Goal: Information Seeking & Learning: Compare options

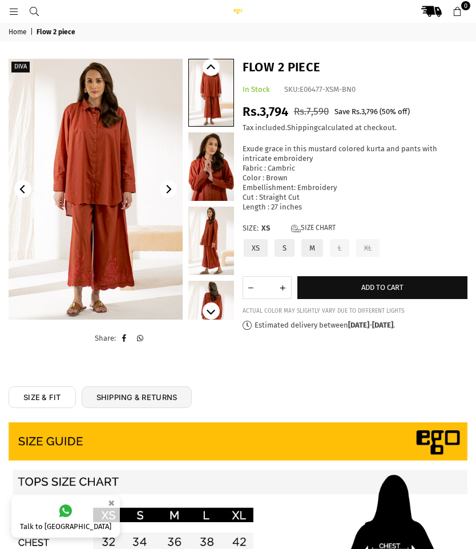
click at [70, 184] on img at bounding box center [96, 189] width 174 height 261
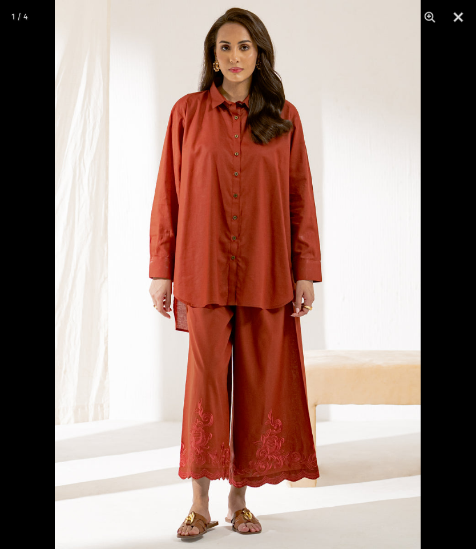
click at [128, 197] on img at bounding box center [238, 274] width 366 height 548
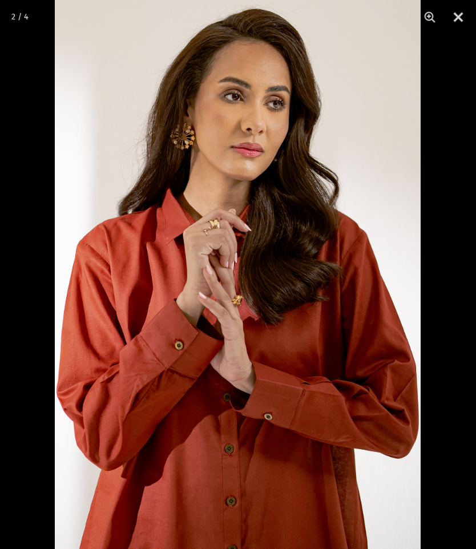
click at [462, 14] on button "Close" at bounding box center [458, 17] width 29 height 34
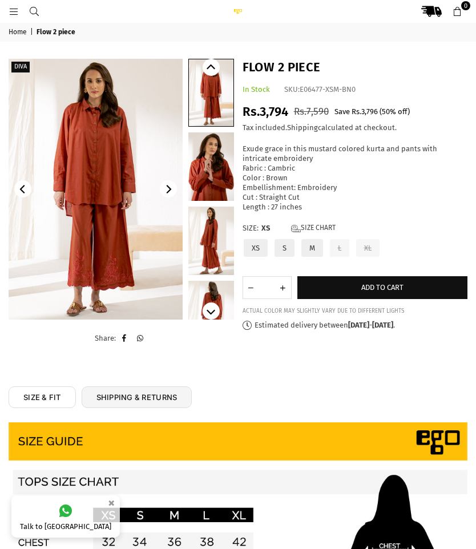
click at [322, 224] on link "Size Chart" at bounding box center [313, 229] width 45 height 10
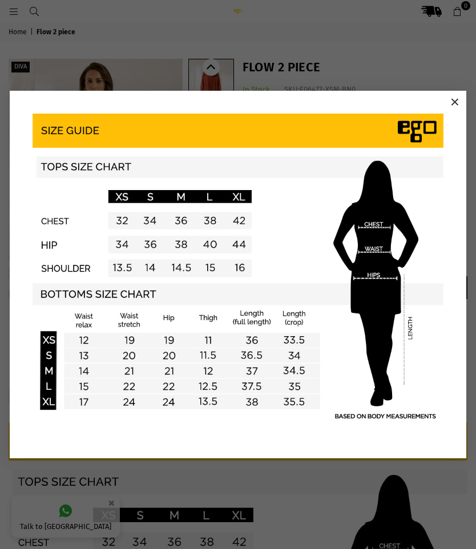
click at [452, 96] on button "×" at bounding box center [454, 102] width 17 height 17
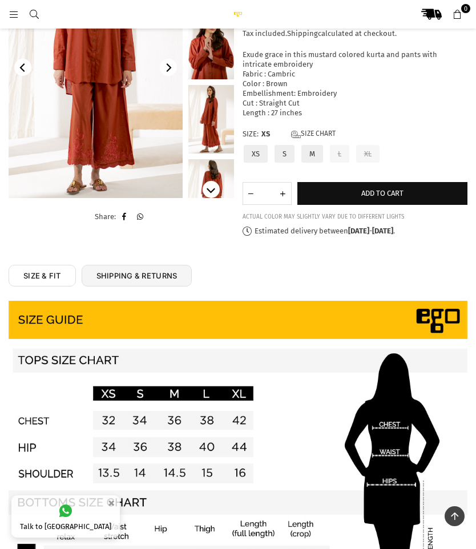
scroll to position [126, 0]
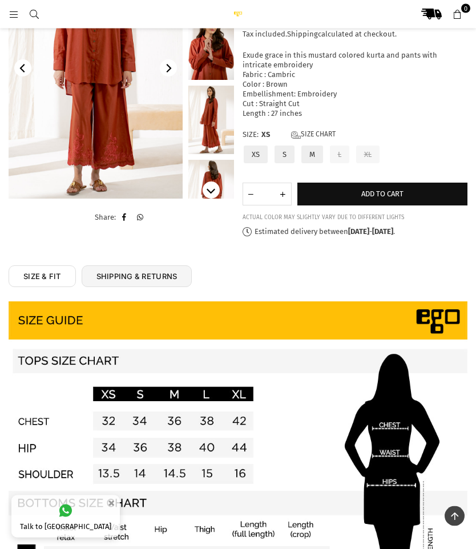
click at [293, 145] on label "S" at bounding box center [284, 155] width 22 height 20
click at [395, 189] on span "Add to cart" at bounding box center [382, 193] width 42 height 9
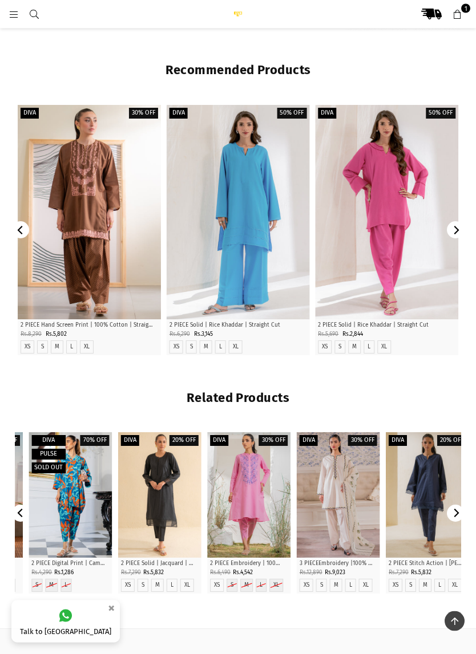
scroll to position [741, 0]
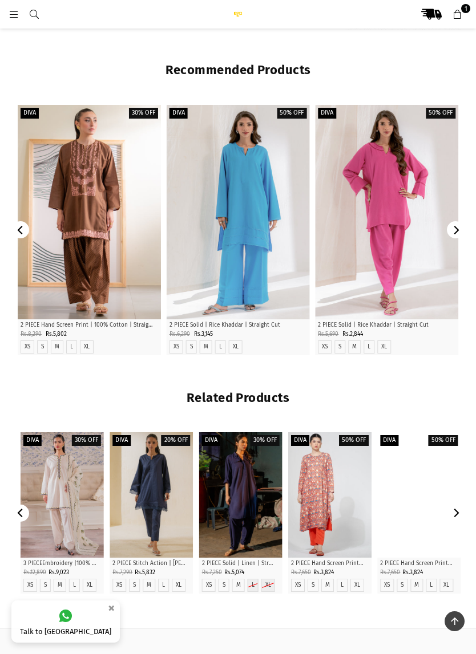
click at [460, 223] on button "Next" at bounding box center [455, 229] width 17 height 17
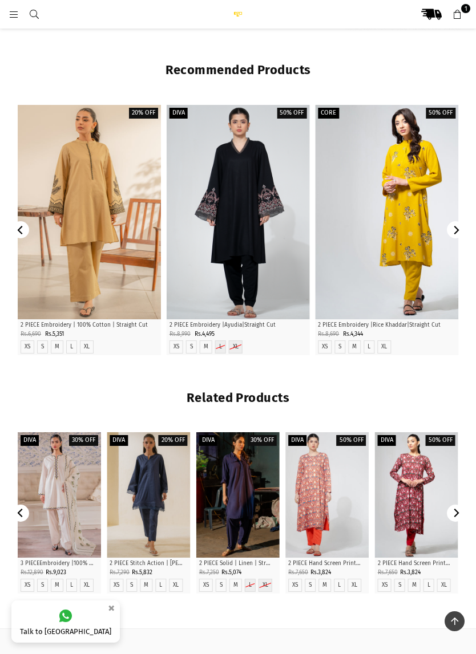
click at [460, 223] on button "Next" at bounding box center [455, 229] width 17 height 17
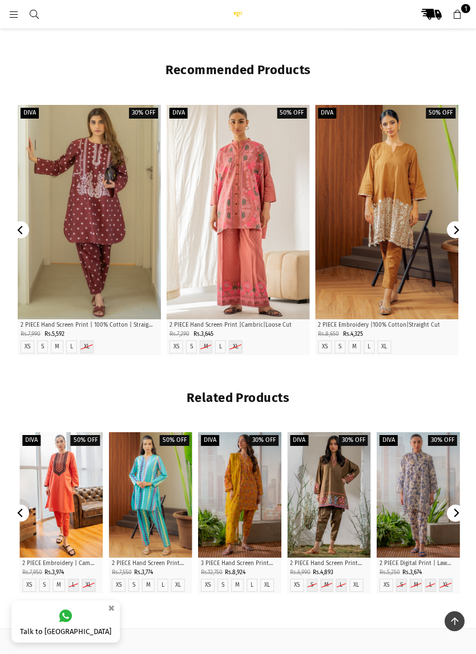
click at [260, 224] on div at bounding box center [238, 212] width 143 height 215
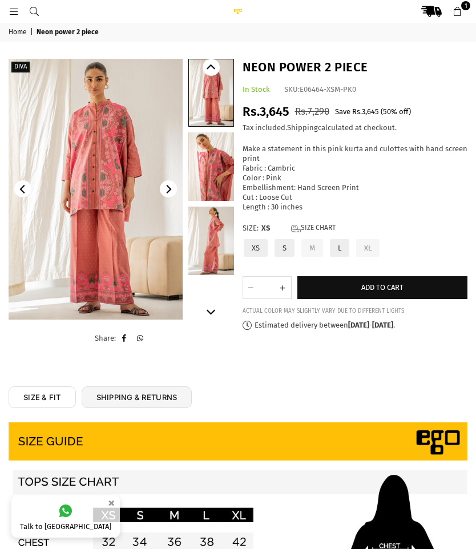
click at [281, 238] on label "S" at bounding box center [284, 248] width 22 height 20
click at [119, 200] on img at bounding box center [96, 189] width 174 height 261
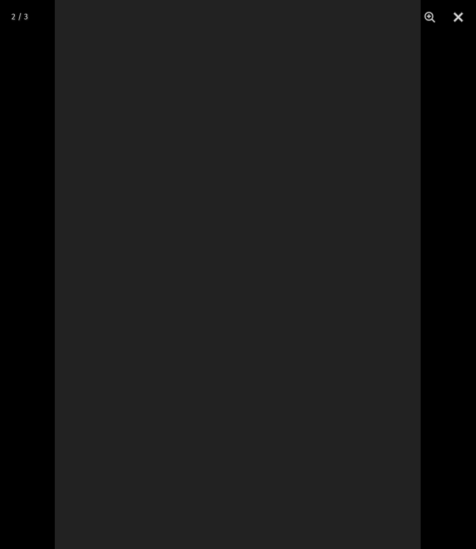
click at [469, 14] on button "Close" at bounding box center [458, 17] width 29 height 34
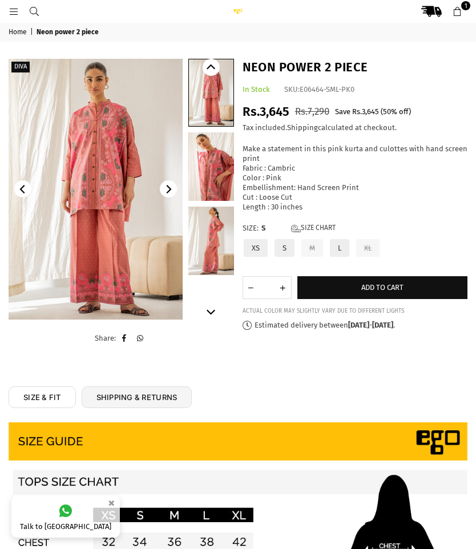
click at [16, 11] on icon at bounding box center [14, 12] width 10 height 10
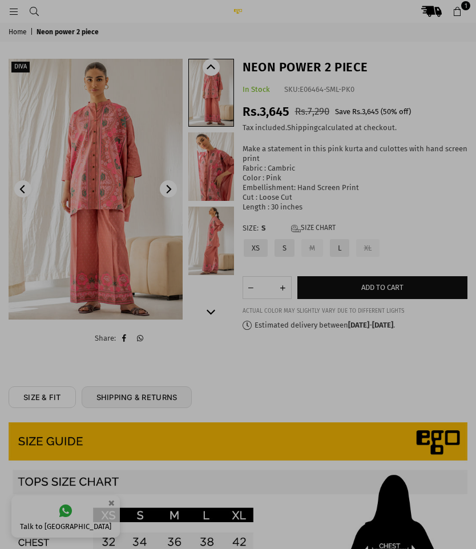
click at [402, 41] on div at bounding box center [238, 274] width 476 height 549
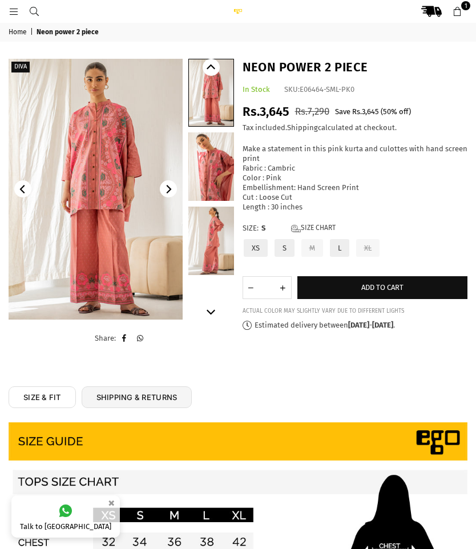
click at [3, 10] on header "Ego .st0 { fill: #000000; } 1" at bounding box center [238, 11] width 476 height 23
click at [14, 16] on icon at bounding box center [14, 12] width 10 height 10
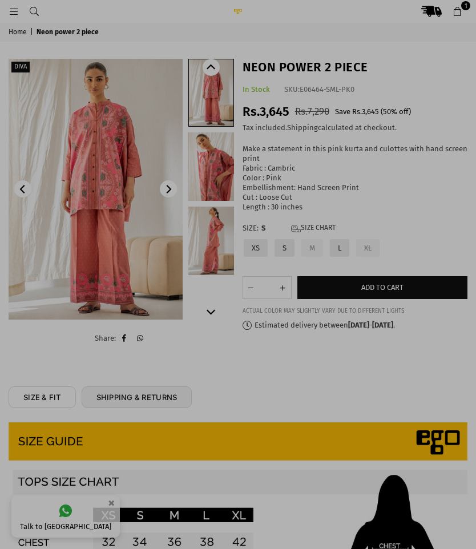
click at [25, 66] on div at bounding box center [238, 274] width 476 height 549
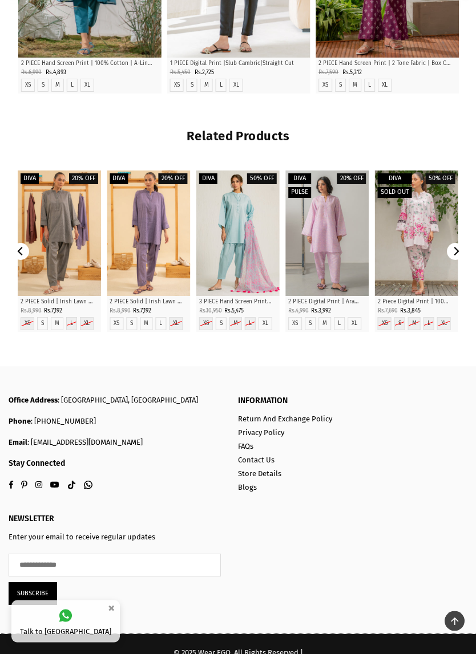
scroll to position [1004, 0]
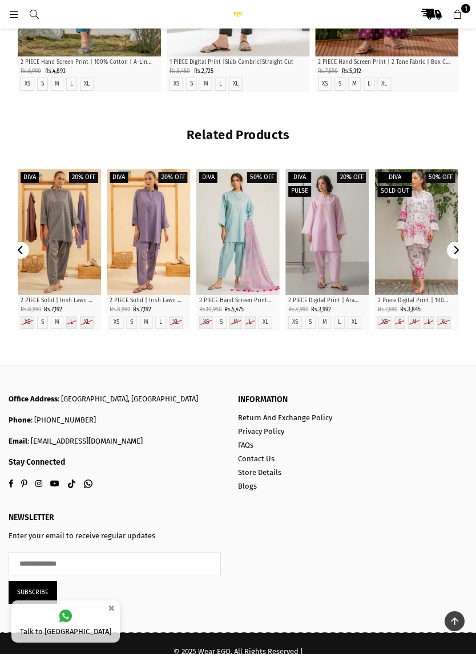
click at [458, 246] on icon "Next" at bounding box center [455, 250] width 9 height 9
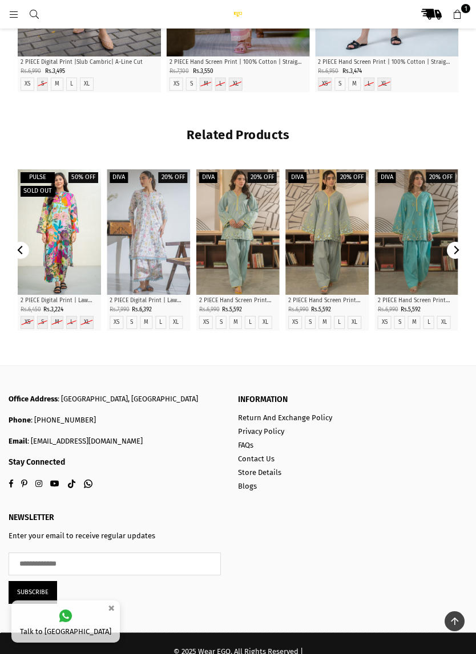
click at [458, 238] on div at bounding box center [416, 232] width 83 height 126
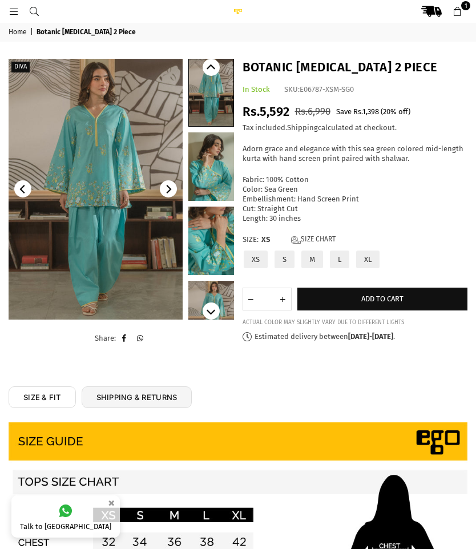
click at [12, 11] on icon at bounding box center [14, 12] width 10 height 10
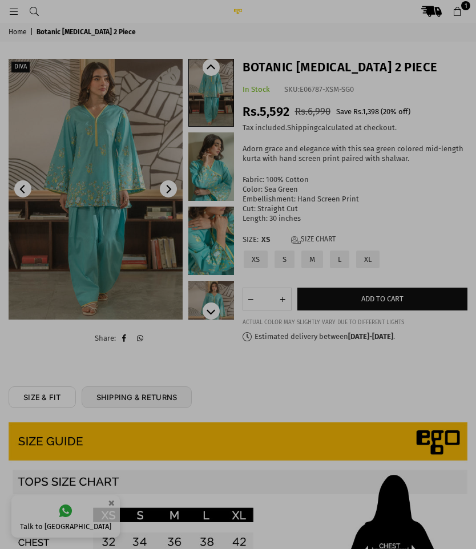
click at [25, 11] on div at bounding box center [238, 274] width 476 height 549
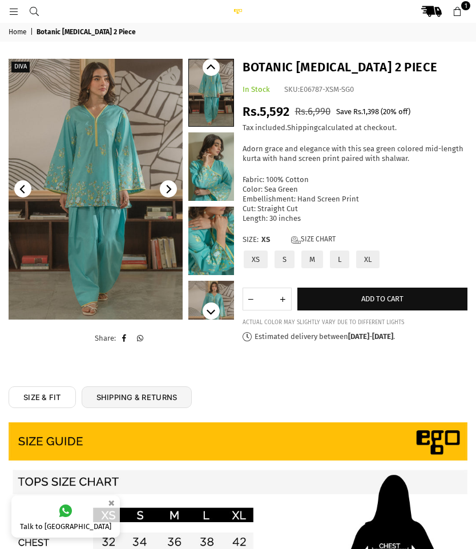
click at [241, 9] on img at bounding box center [238, 11] width 23 height 5
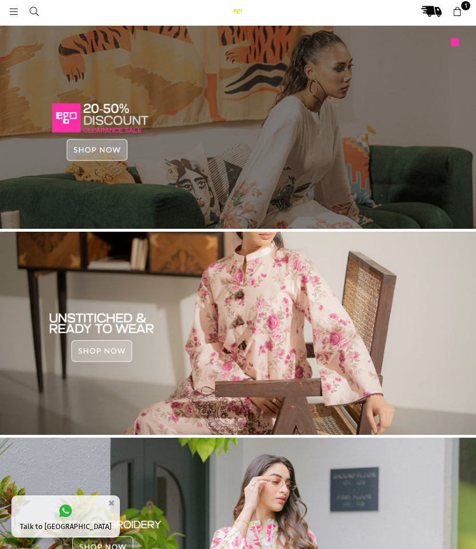
click at [108, 145] on img at bounding box center [238, 127] width 476 height 203
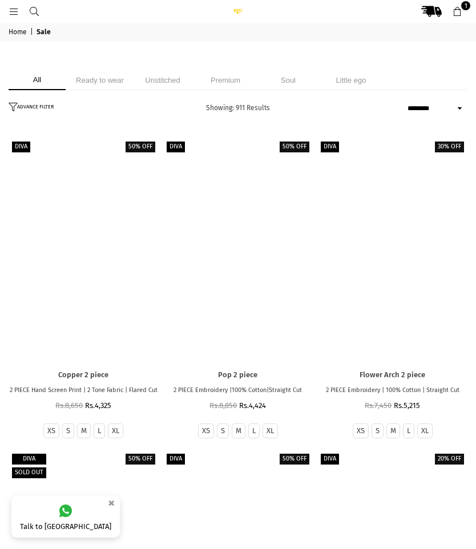
select select "******"
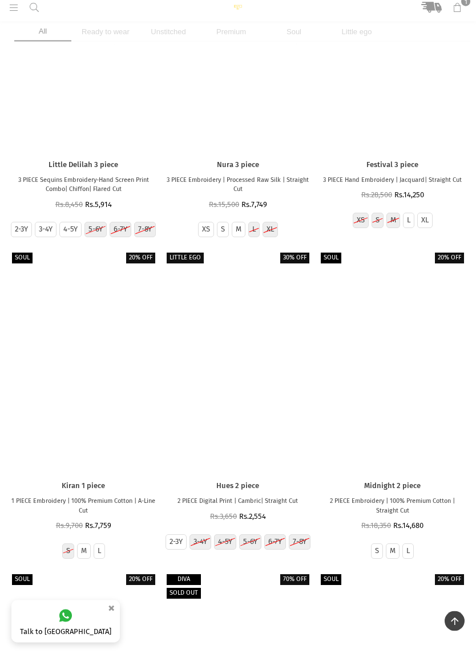
scroll to position [33176, 0]
